Goal: Book appointment/travel/reservation

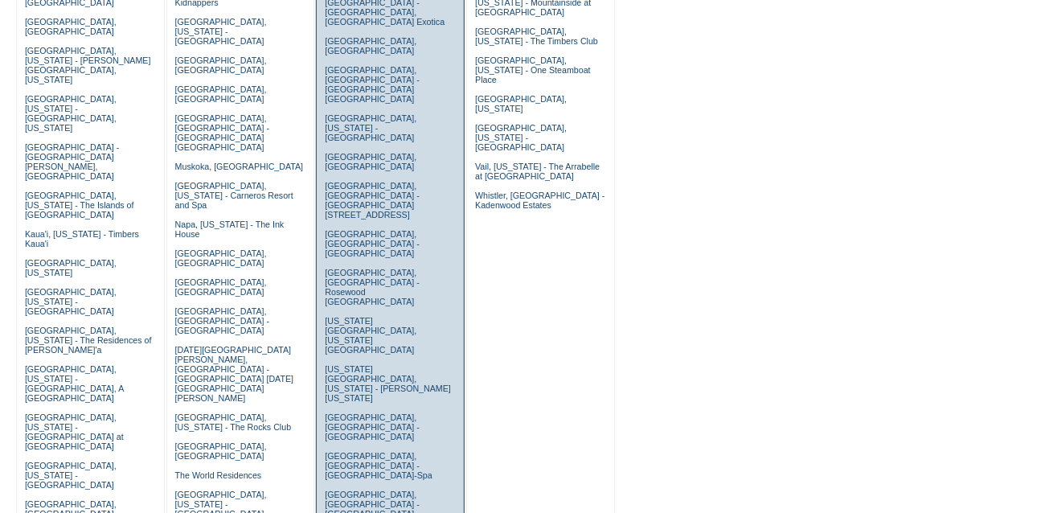
scroll to position [412, 0]
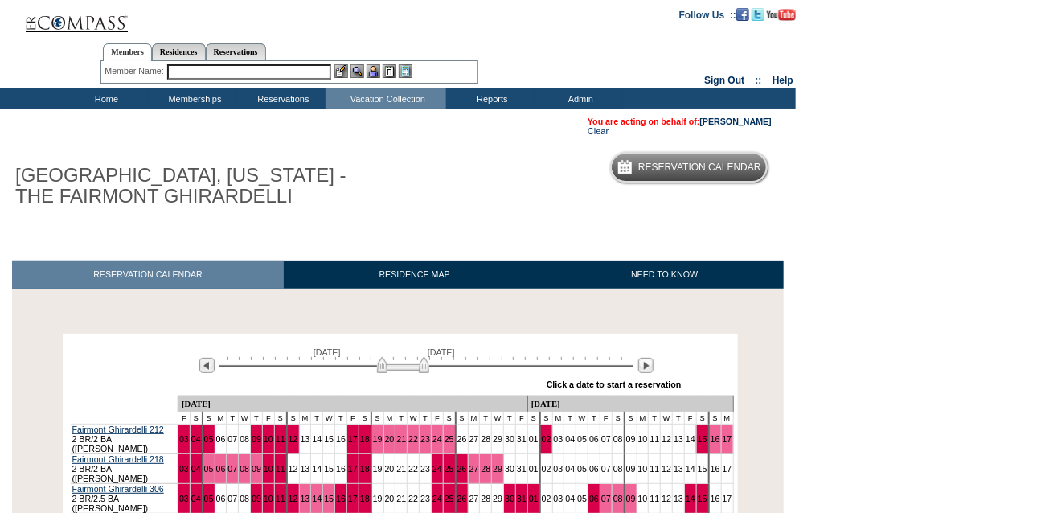
drag, startPoint x: 374, startPoint y: 367, endPoint x: 420, endPoint y: 368, distance: 45.8
click at [420, 368] on img at bounding box center [403, 365] width 52 height 16
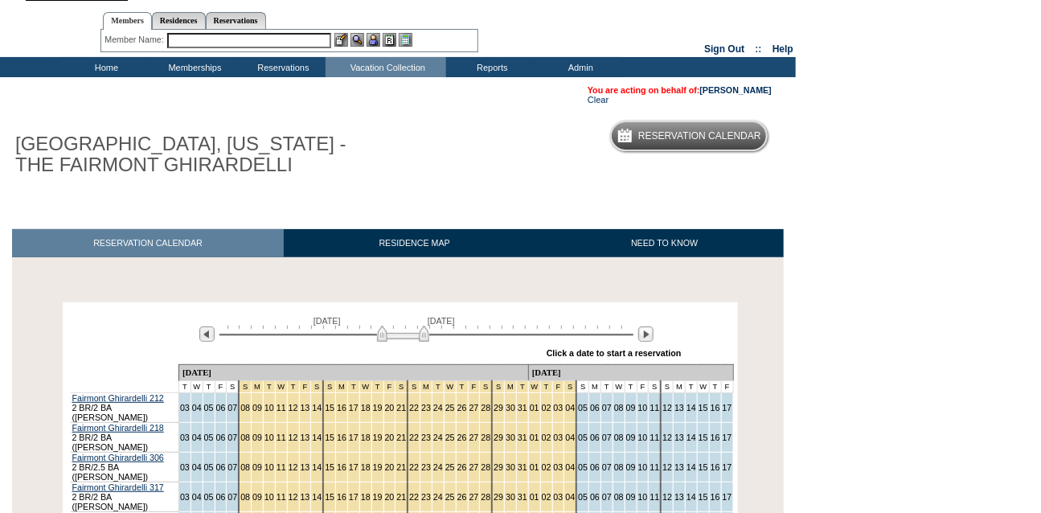
scroll to position [49, 0]
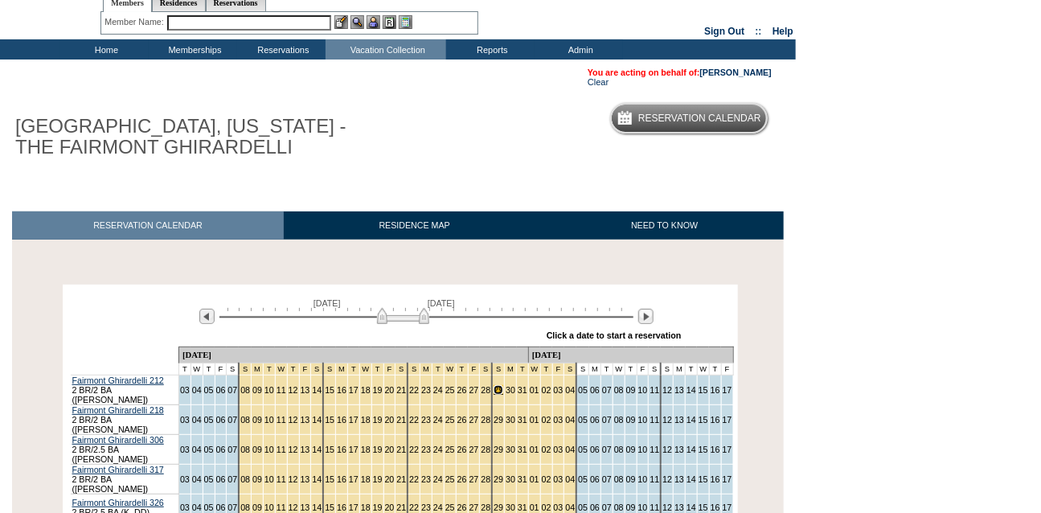
click at [494, 391] on link "29" at bounding box center [499, 390] width 10 height 10
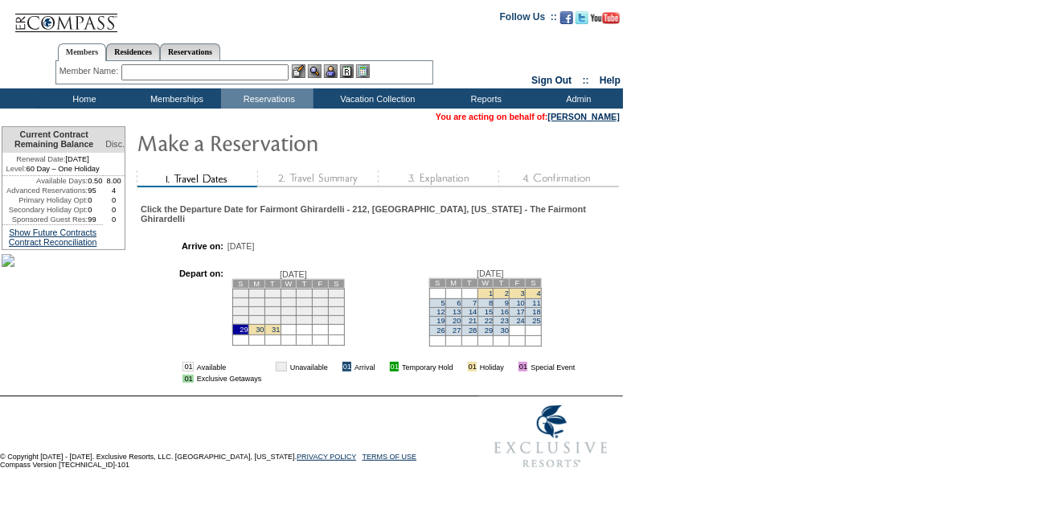
click at [445, 307] on td "5" at bounding box center [437, 302] width 16 height 9
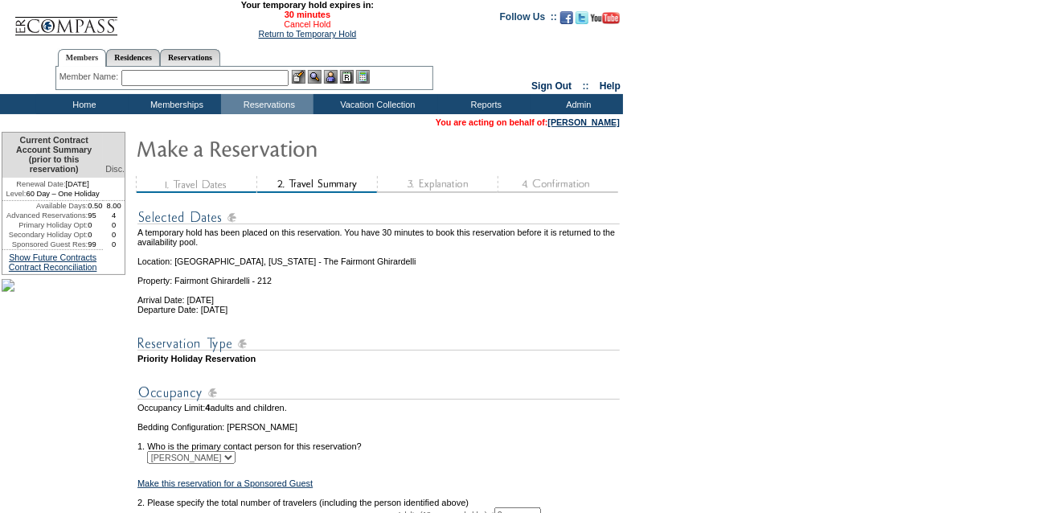
click at [294, 27] on link "Cancel Hold" at bounding box center [307, 24] width 47 height 10
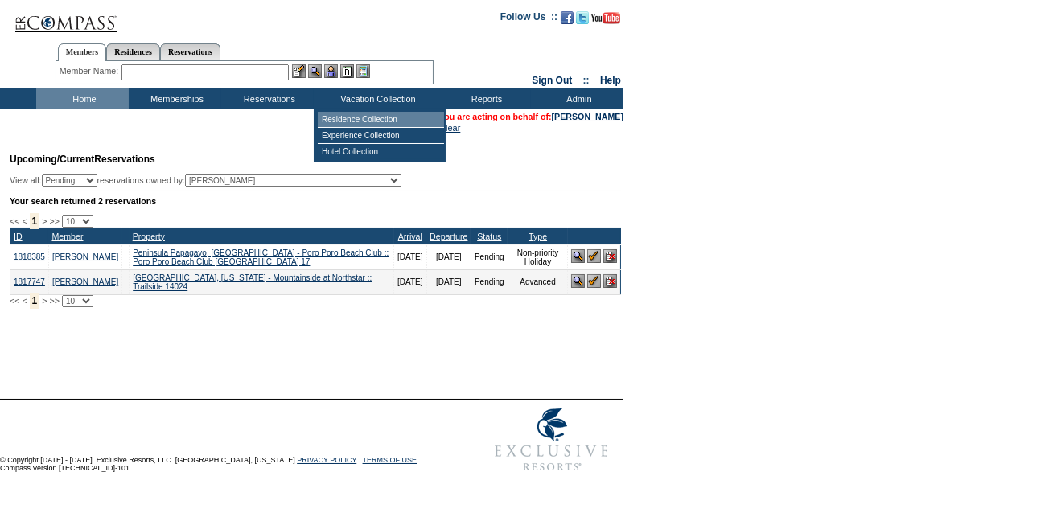
click at [380, 123] on td "Residence Collection" at bounding box center [381, 120] width 126 height 16
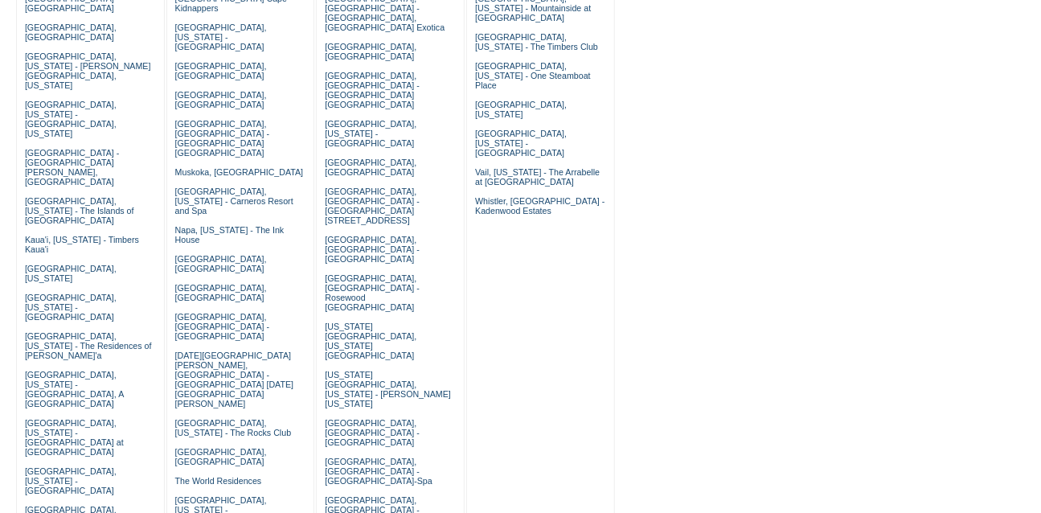
scroll to position [511, 0]
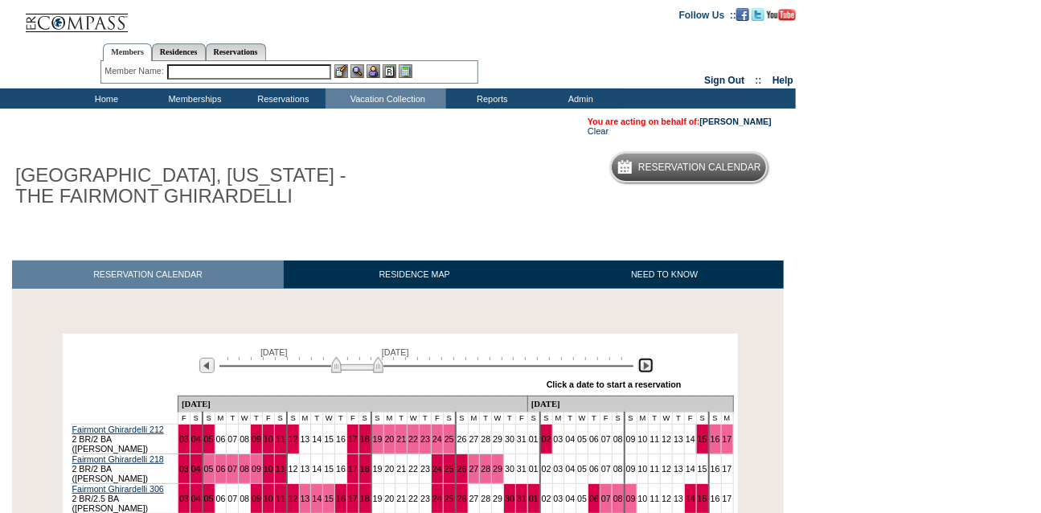
click at [643, 368] on img at bounding box center [645, 365] width 15 height 15
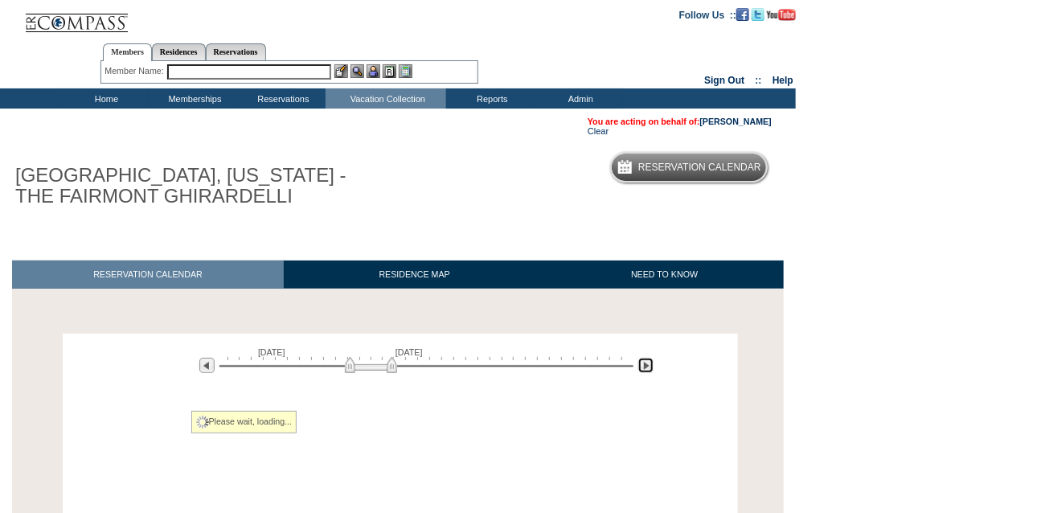
click at [643, 368] on img at bounding box center [645, 365] width 15 height 15
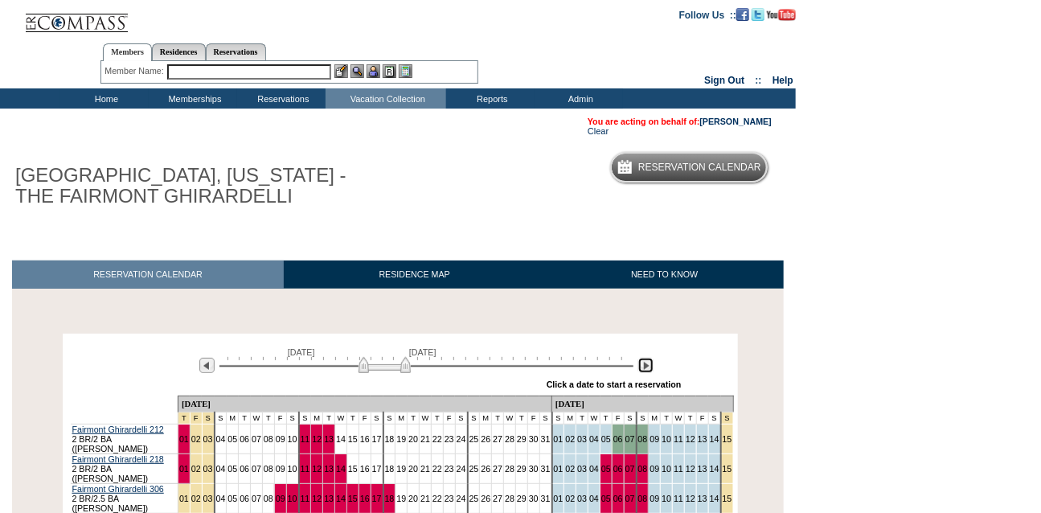
click at [643, 368] on img at bounding box center [645, 365] width 15 height 15
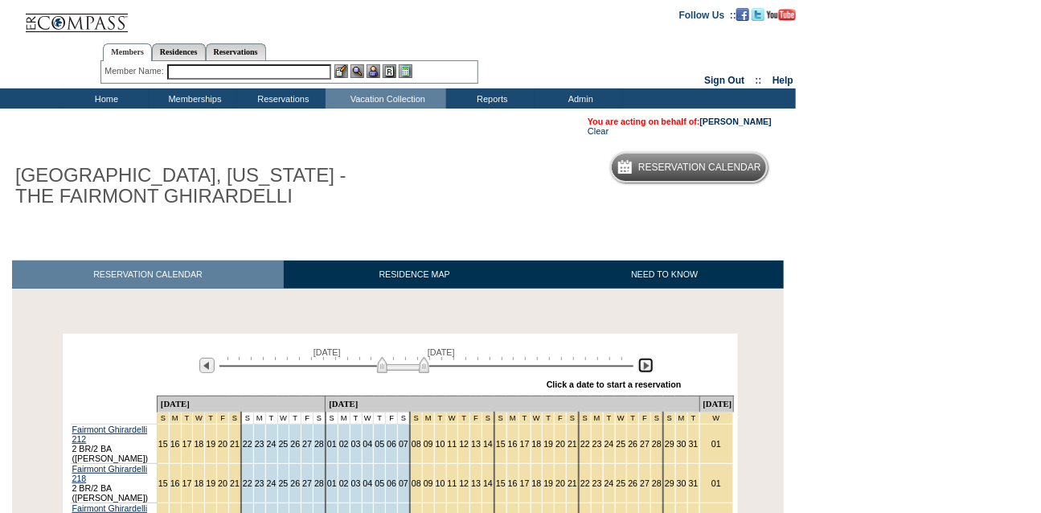
click at [405, 367] on img at bounding box center [403, 365] width 52 height 16
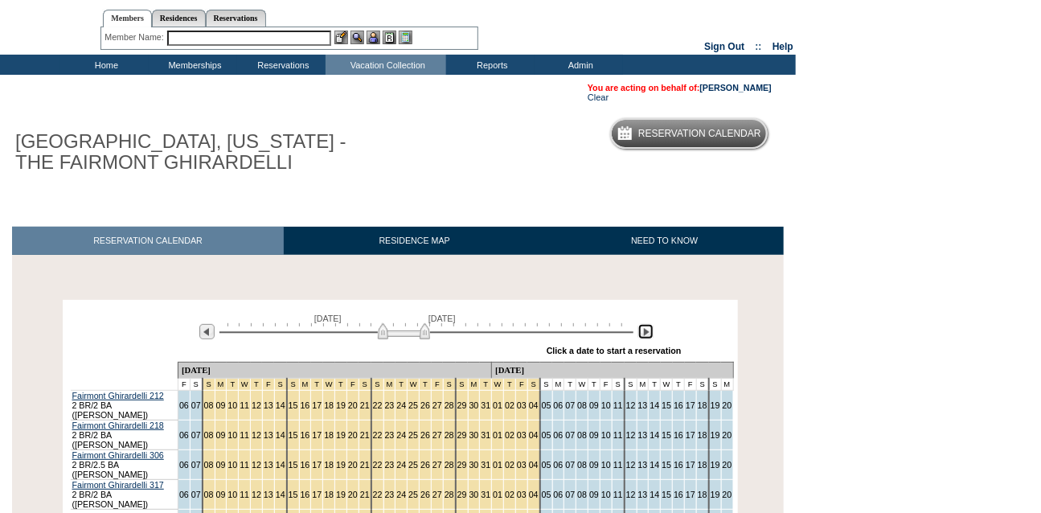
scroll to position [35, 0]
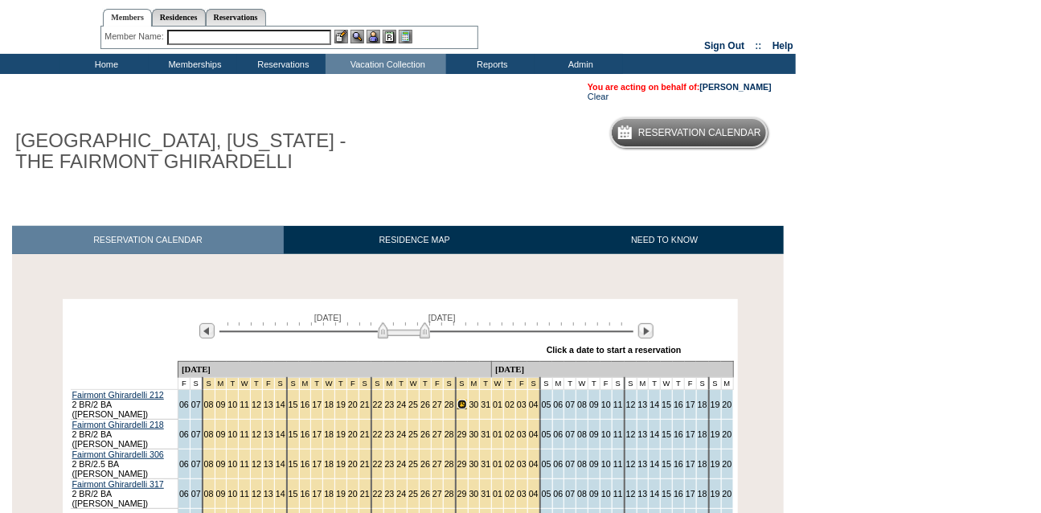
click at [458, 402] on link "29" at bounding box center [463, 405] width 10 height 10
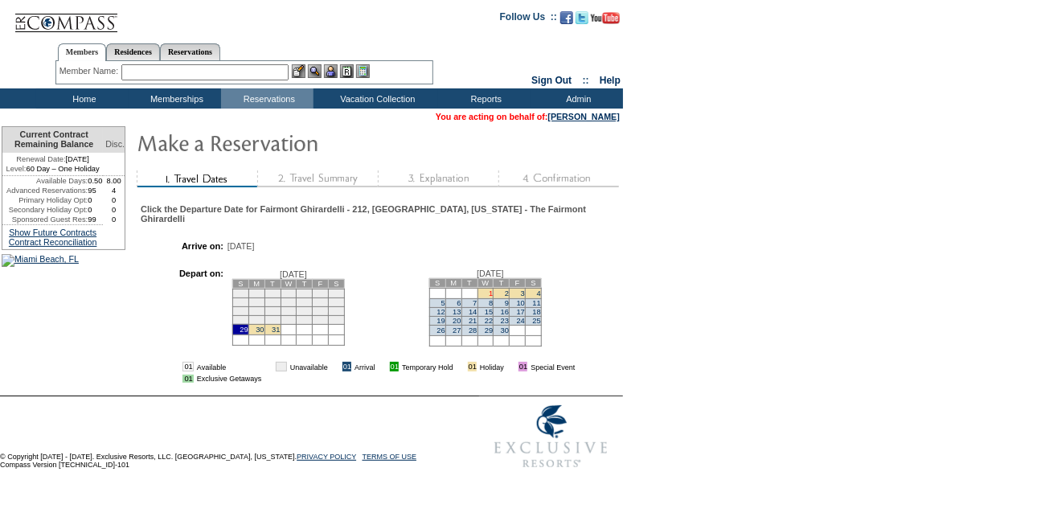
click at [493, 298] on link "1" at bounding box center [491, 293] width 4 height 8
